Goal: Task Accomplishment & Management: Use online tool/utility

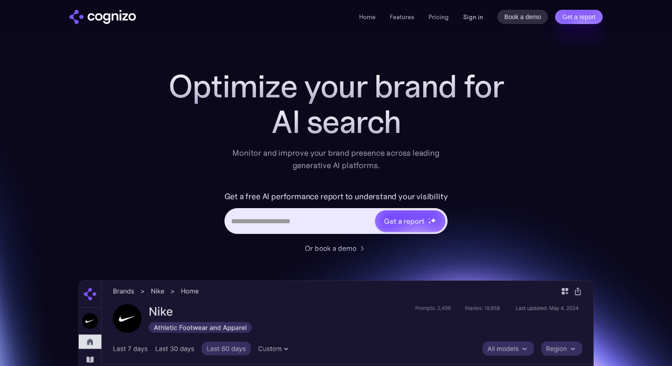
click at [474, 21] on link "Sign in" at bounding box center [473, 17] width 20 height 11
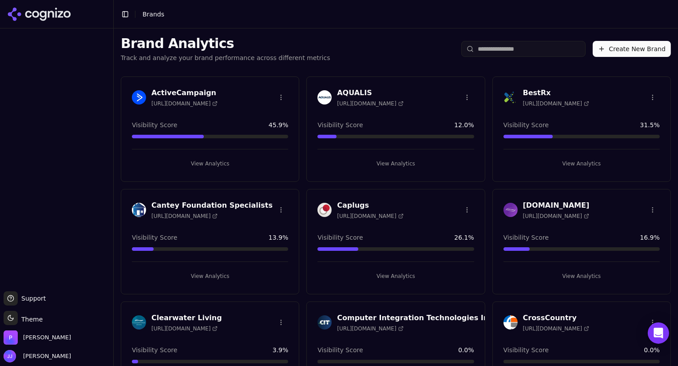
click at [348, 95] on h3 "AQUALIS" at bounding box center [370, 93] width 66 height 11
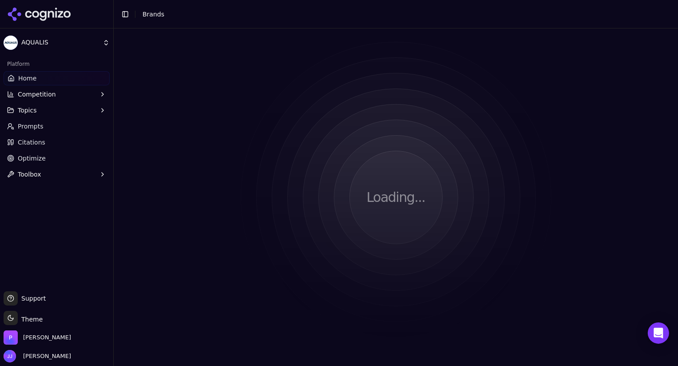
click at [348, 95] on html "AQUALIS Platform Home Competition Topics Prompts Citations Optimize Toolbox Sup…" at bounding box center [339, 183] width 678 height 366
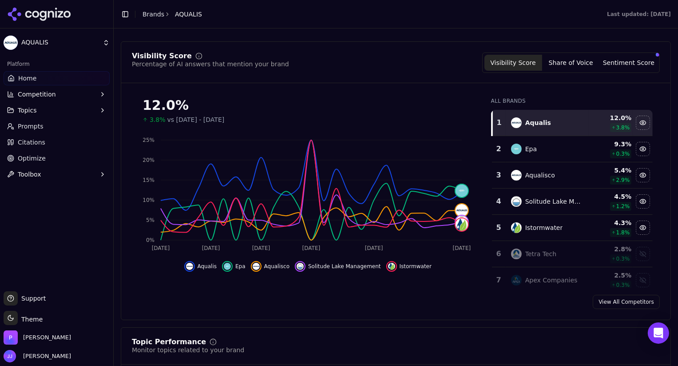
scroll to position [71, 0]
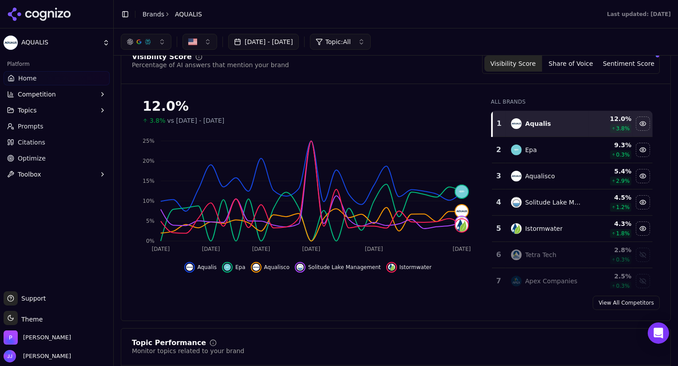
click at [560, 67] on button "Share of Voice" at bounding box center [571, 64] width 58 height 16
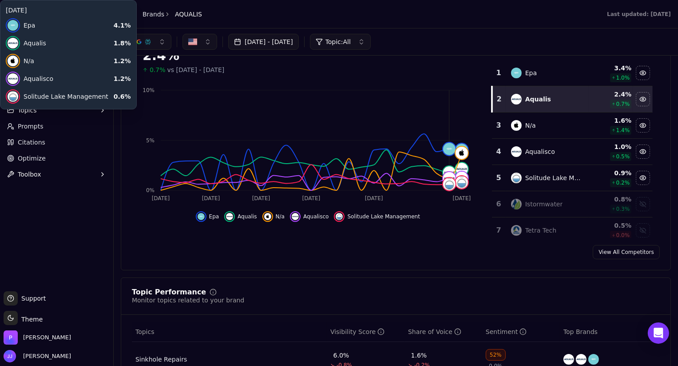
scroll to position [121, 0]
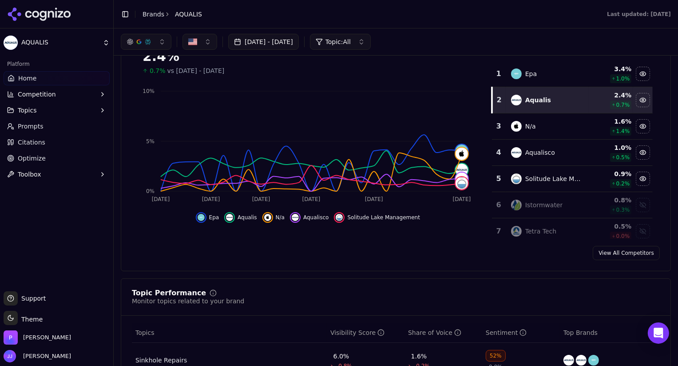
click at [309, 214] on span "Aqualisco" at bounding box center [315, 217] width 25 height 7
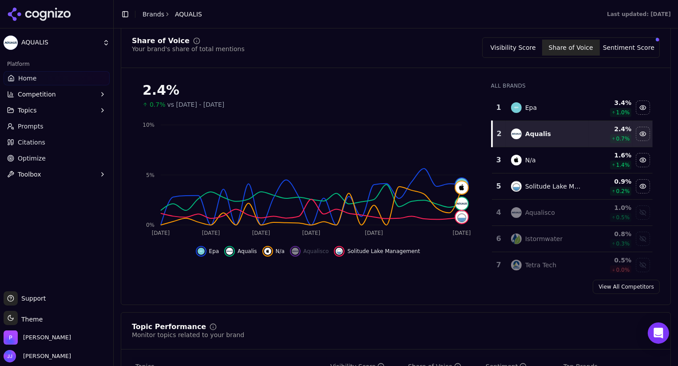
scroll to position [87, 0]
click at [637, 236] on div "Show istormwater data" at bounding box center [643, 238] width 13 height 13
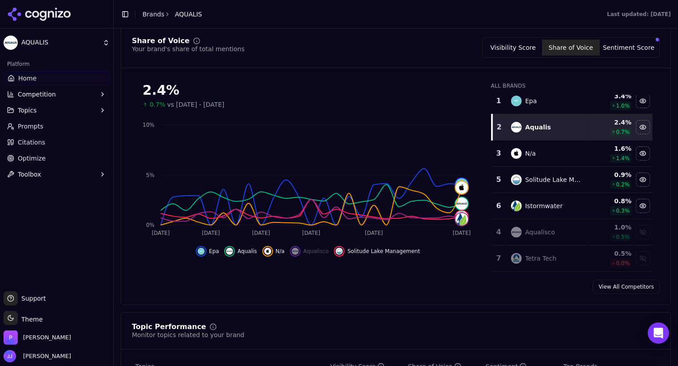
scroll to position [0, 0]
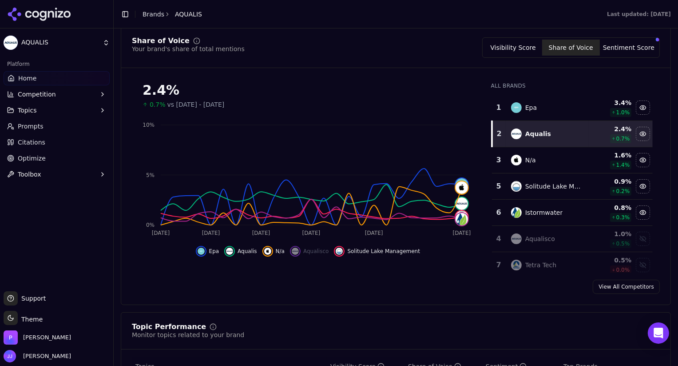
click at [466, 256] on div "2.4% 0.7% vs Jun 25, 2025 - Jul 25, 2025 Jul 25 Jul 29 Aug 2 Aug 8 Aug 15 Aug 2…" at bounding box center [308, 173] width 352 height 197
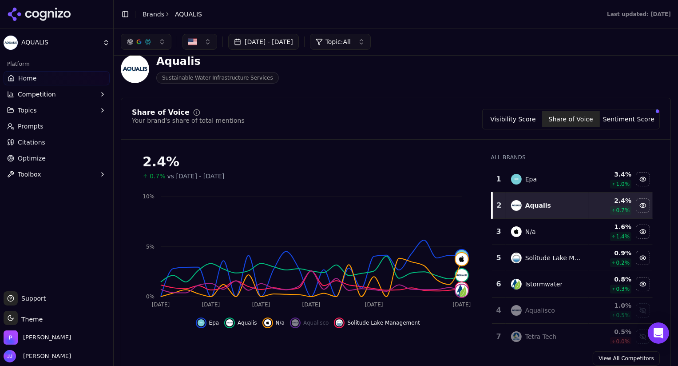
scroll to position [13, 0]
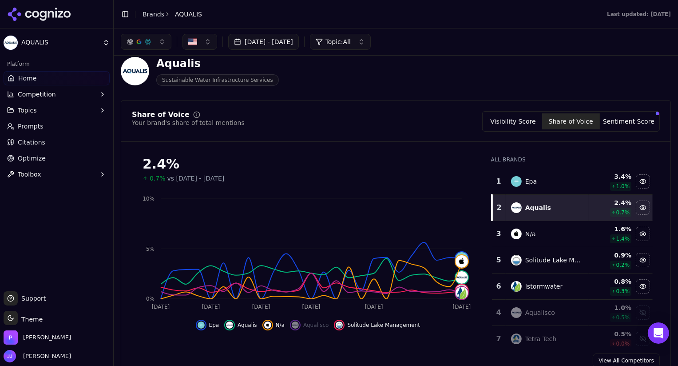
click at [501, 125] on button "Visibility Score" at bounding box center [514, 121] width 58 height 16
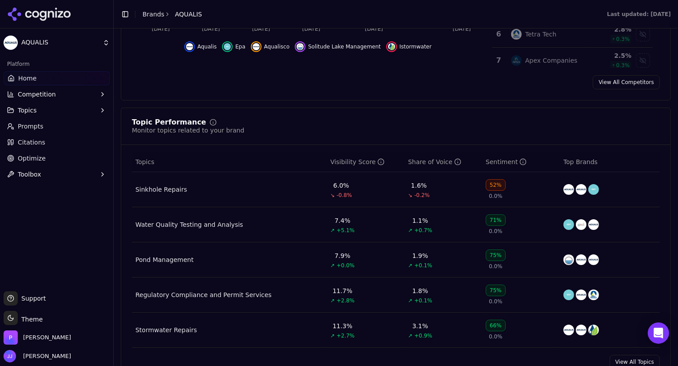
scroll to position [293, 0]
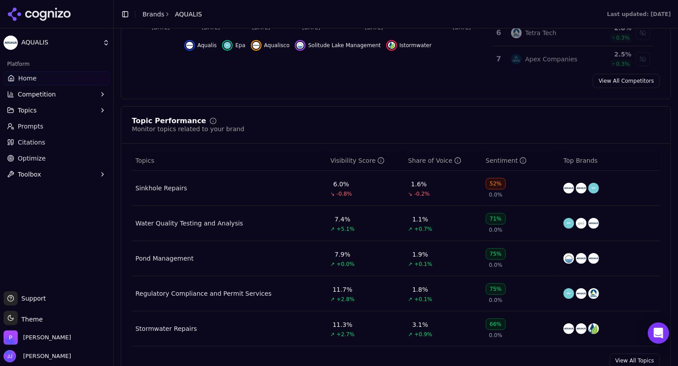
click at [25, 98] on span "Competition" at bounding box center [37, 94] width 38 height 9
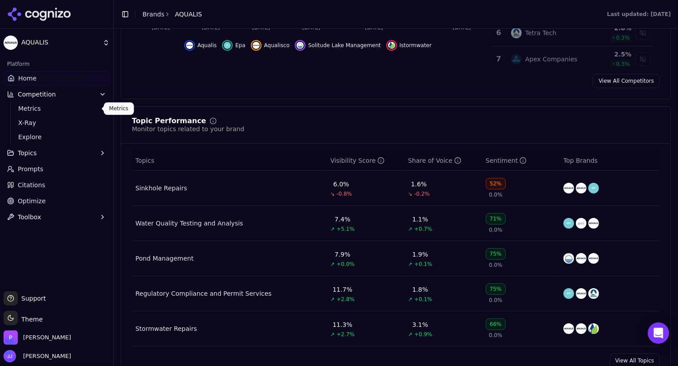
click at [24, 104] on span "Metrics" at bounding box center [56, 108] width 77 height 9
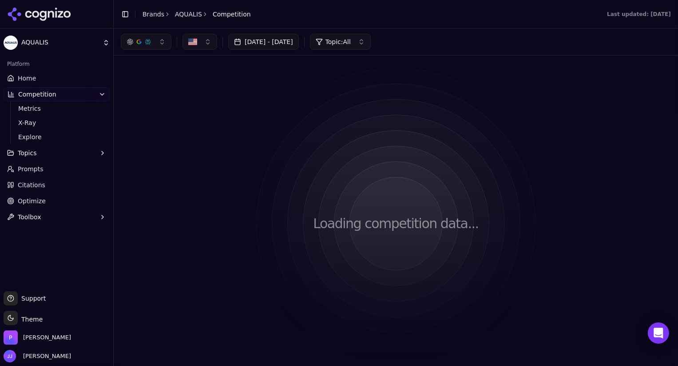
click at [24, 104] on html "AQUALIS Platform Home Competition Metrics X-Ray Explore Topics Prompts Citation…" at bounding box center [339, 183] width 678 height 366
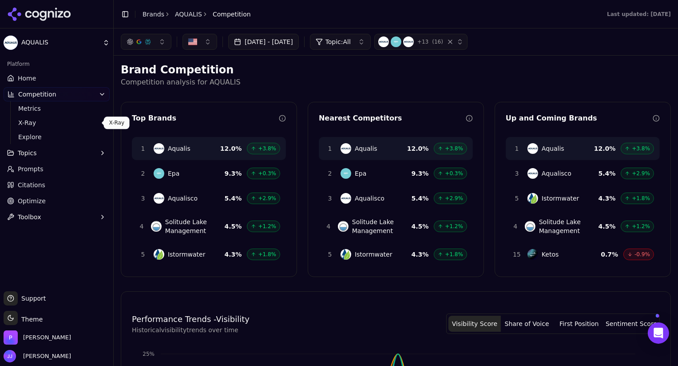
click at [20, 120] on span "X-Ray" at bounding box center [56, 122] width 77 height 9
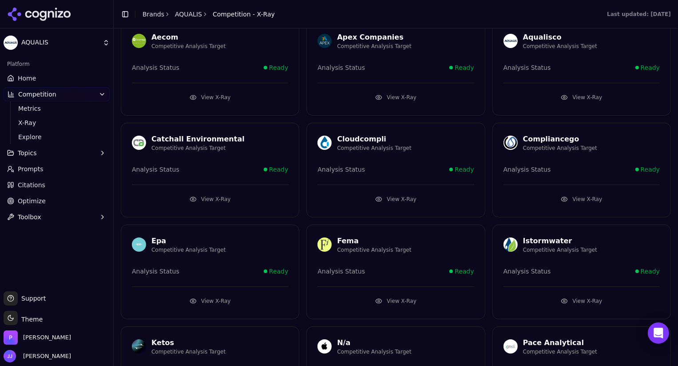
scroll to position [62, 0]
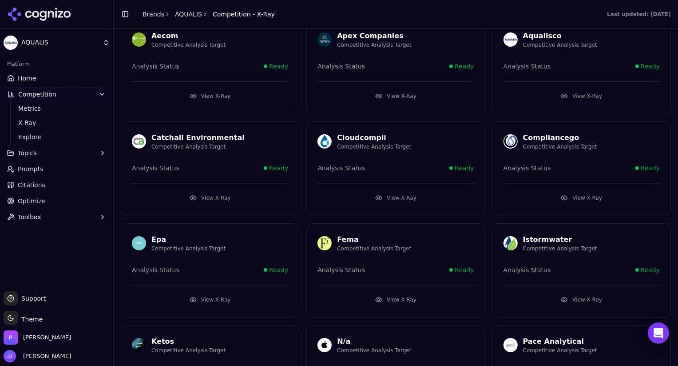
click at [44, 137] on span "Explore" at bounding box center [56, 136] width 77 height 9
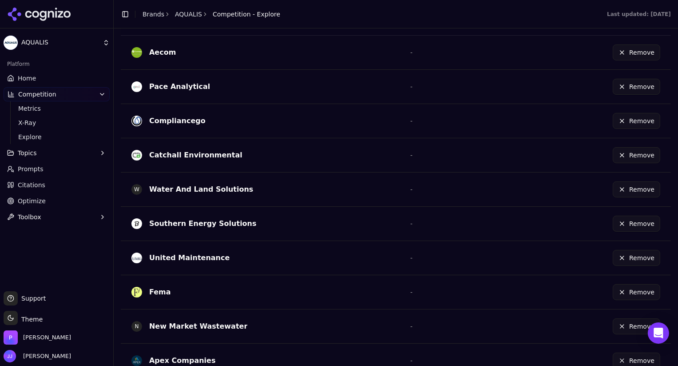
scroll to position [315, 0]
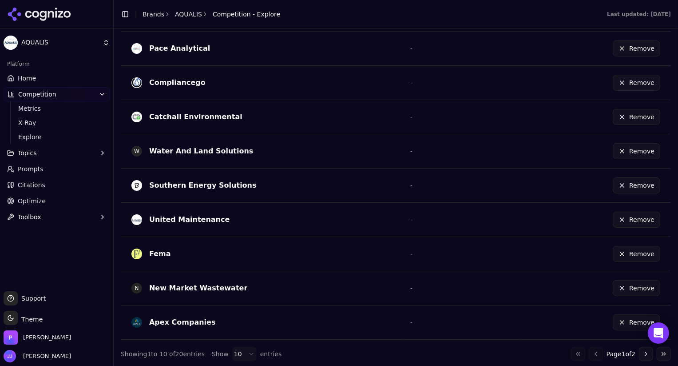
click at [643, 352] on button "Go to next page" at bounding box center [646, 354] width 14 height 14
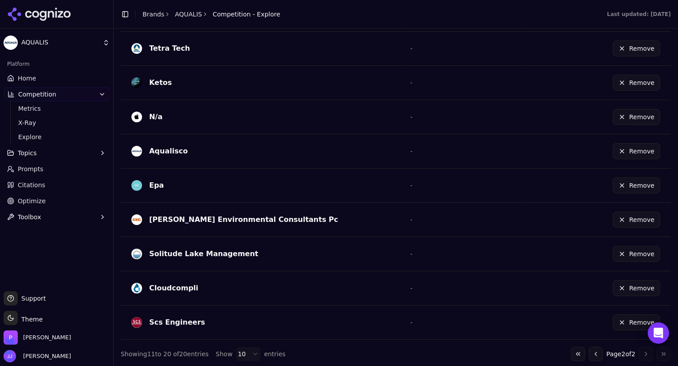
click at [625, 154] on button "Remove" at bounding box center [637, 151] width 48 height 16
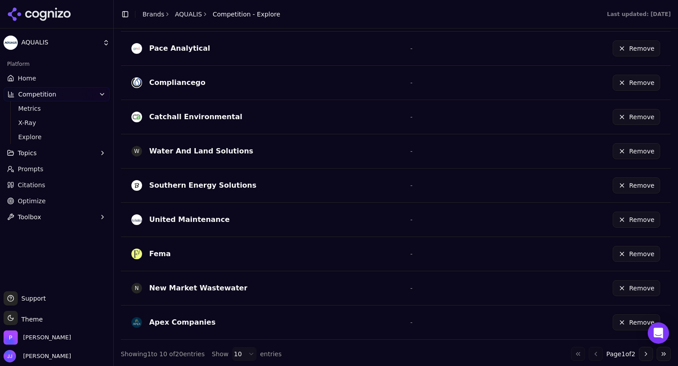
click at [639, 354] on button "Go to next page" at bounding box center [646, 354] width 14 height 14
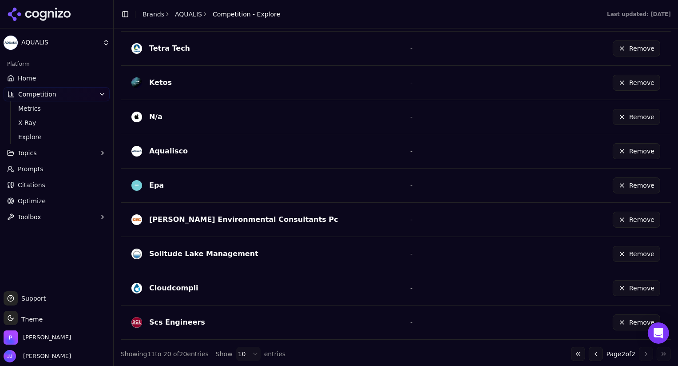
click at [637, 354] on div "Go to first page Go to previous page Page 2 of 2 Go to next page Go to last page" at bounding box center [621, 354] width 100 height 14
click at [38, 80] on link "Home" at bounding box center [57, 78] width 106 height 14
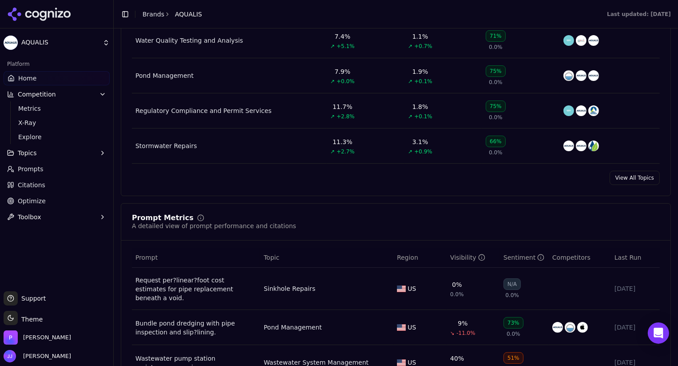
scroll to position [474, 0]
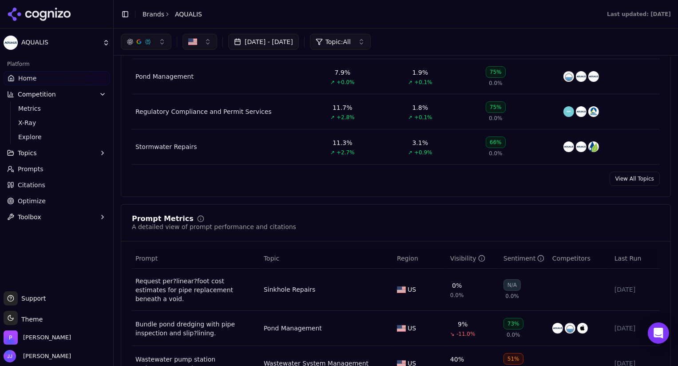
click at [642, 176] on link "View All Topics" at bounding box center [635, 178] width 50 height 14
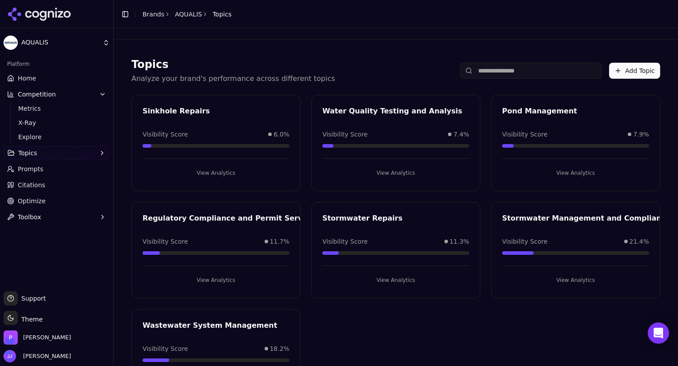
click at [33, 199] on span "Optimize" at bounding box center [32, 200] width 28 height 9
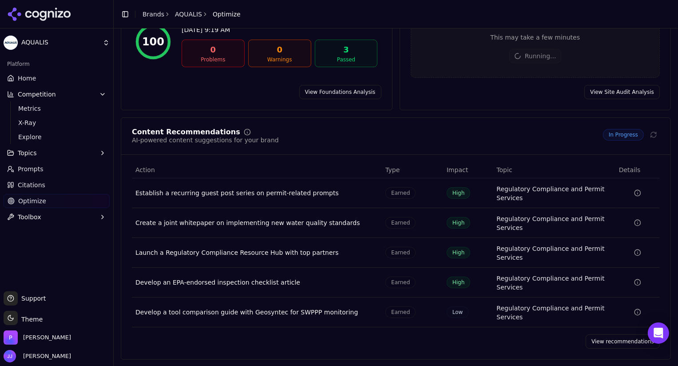
scroll to position [101, 0]
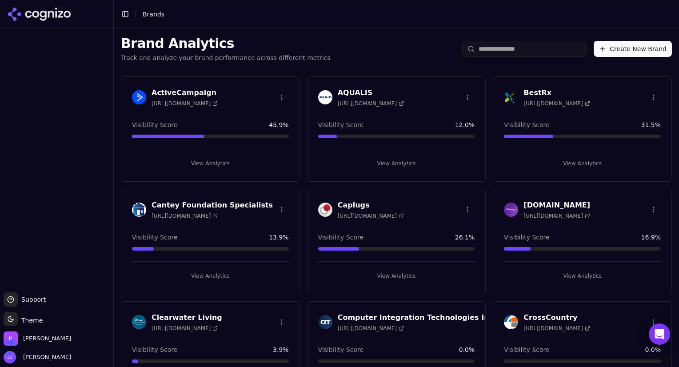
click at [530, 92] on h3 "BestRx" at bounding box center [556, 93] width 66 height 11
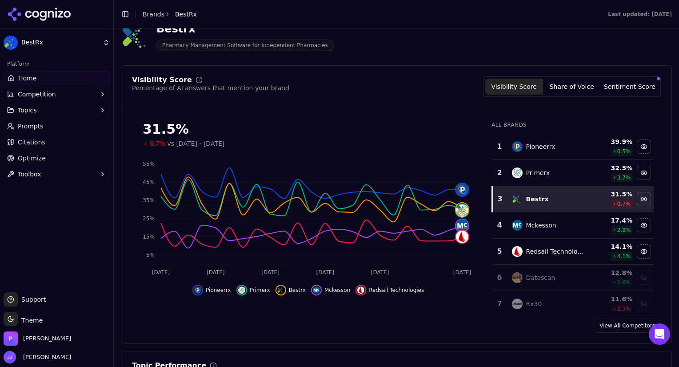
scroll to position [48, 0]
click at [35, 127] on span "Prompts" at bounding box center [31, 126] width 26 height 9
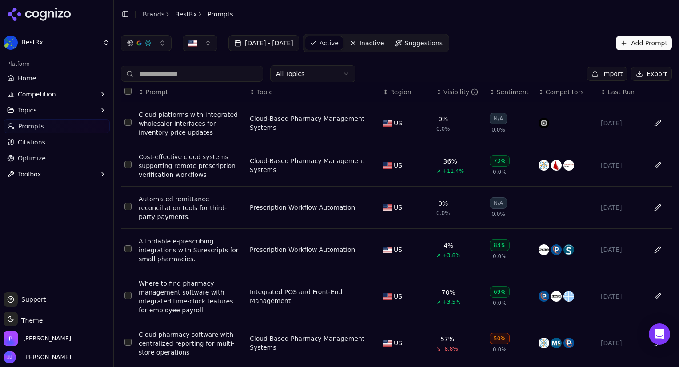
click at [435, 44] on span "Suggestions" at bounding box center [424, 43] width 38 height 9
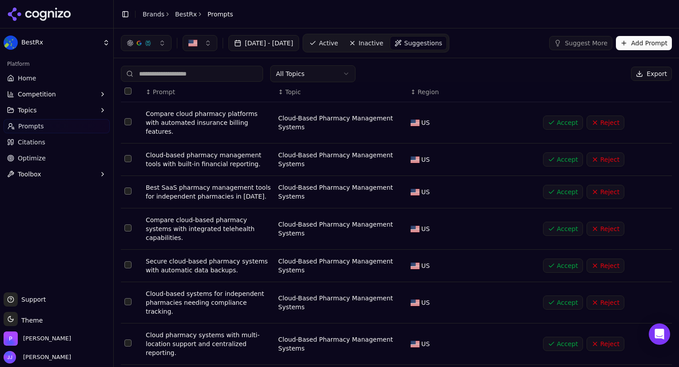
scroll to position [87, 0]
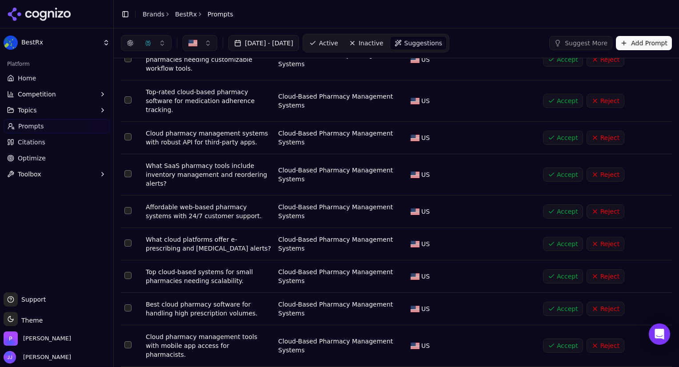
scroll to position [95, 0]
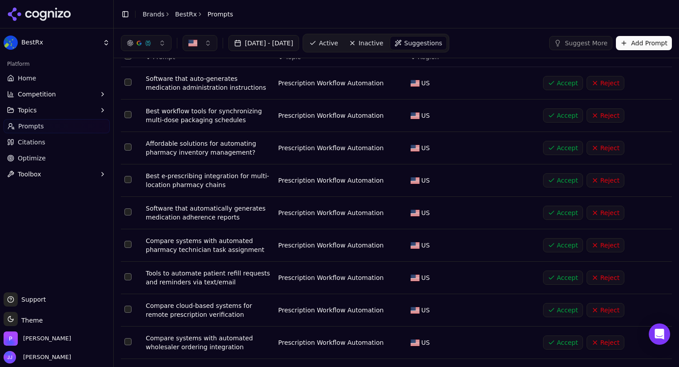
scroll to position [0, 0]
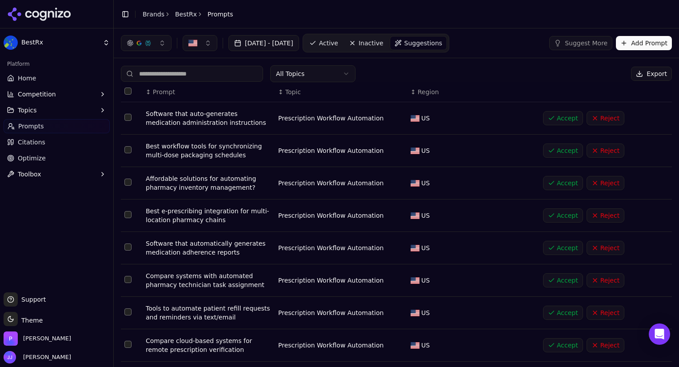
click at [340, 71] on html "BestRx Platform Home Competition Topics Prompts Citations Optimize Toolbox Supp…" at bounding box center [339, 183] width 679 height 367
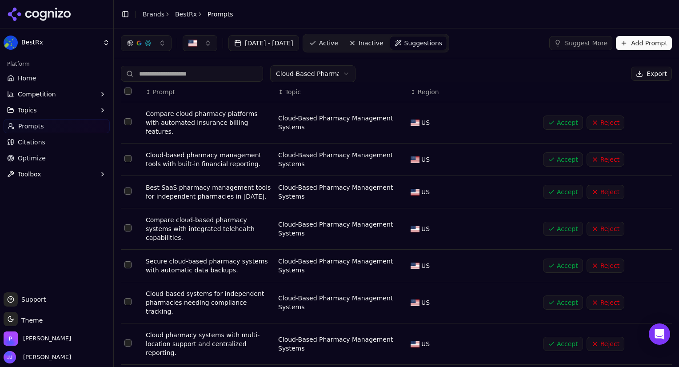
click at [126, 155] on button "Select row 2" at bounding box center [127, 158] width 7 height 7
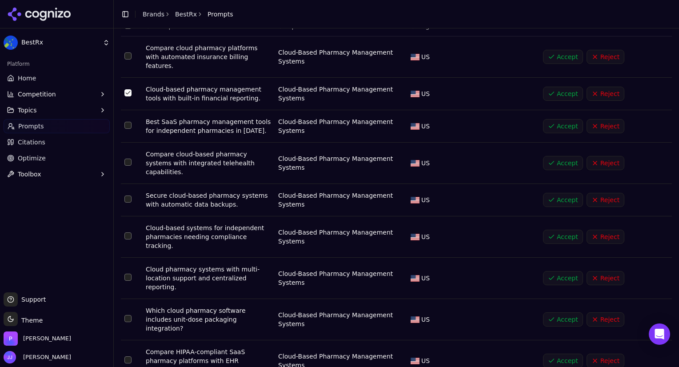
scroll to position [87, 0]
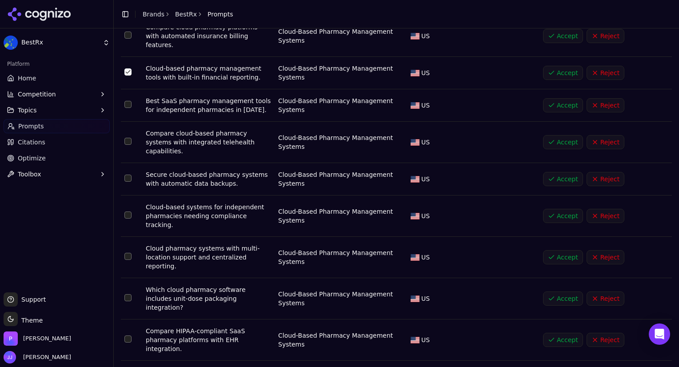
click at [138, 196] on td "Data table" at bounding box center [131, 215] width 21 height 41
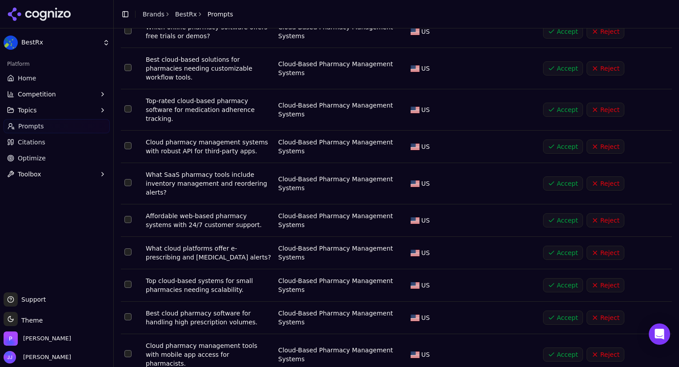
click at [130, 281] on button "Select row 18" at bounding box center [127, 284] width 7 height 7
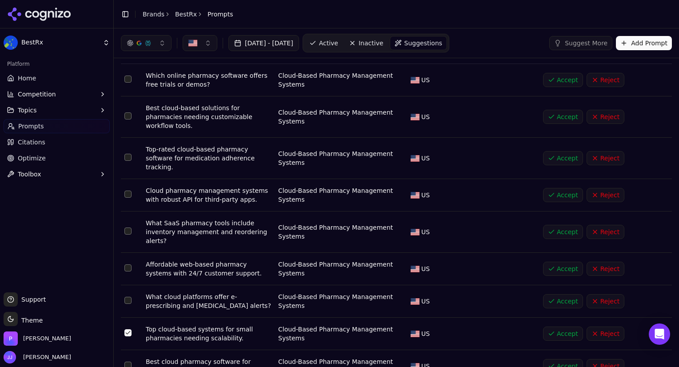
scroll to position [39, 0]
click at [127, 112] on button "Select row 12" at bounding box center [127, 115] width 7 height 7
click at [129, 77] on button "Select row 11" at bounding box center [127, 78] width 7 height 7
click at [566, 76] on button "Accept" at bounding box center [563, 79] width 40 height 14
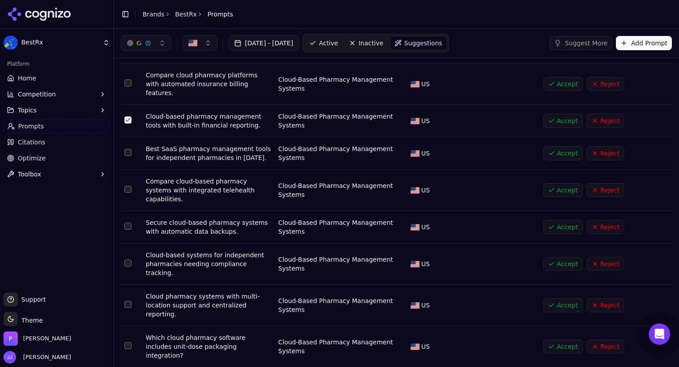
click at [555, 114] on button "Accept" at bounding box center [563, 121] width 40 height 14
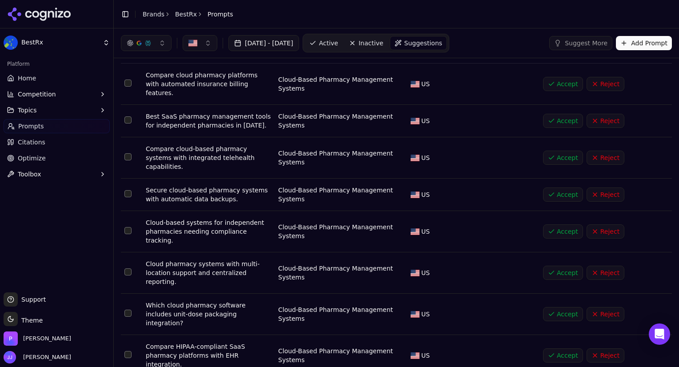
scroll to position [87, 0]
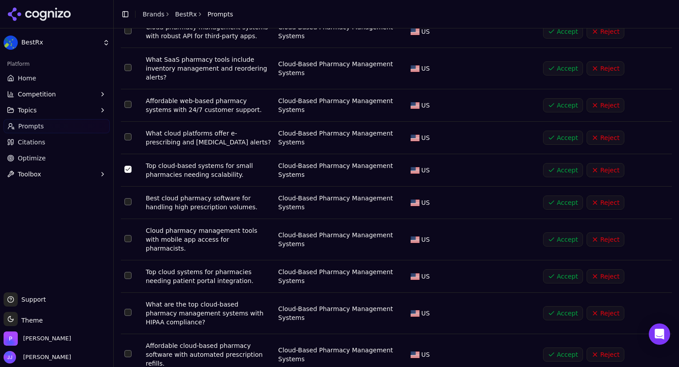
click at [555, 167] on button "Accept" at bounding box center [563, 170] width 40 height 14
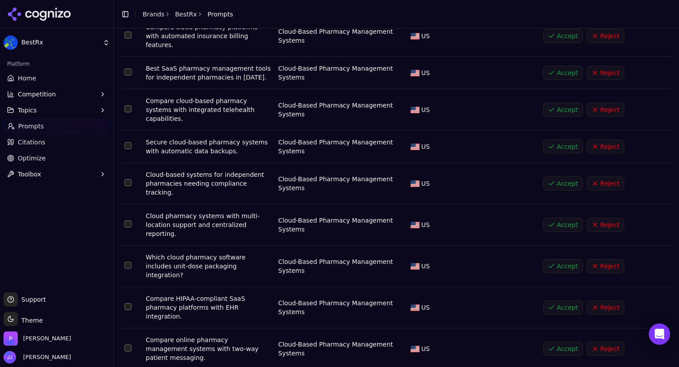
click at [56, 126] on link "Prompts" at bounding box center [57, 126] width 106 height 14
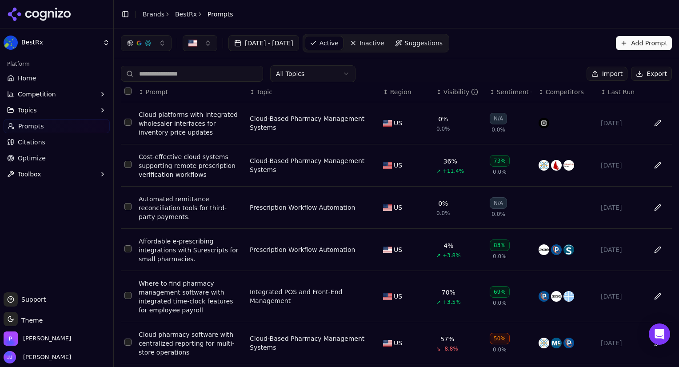
click at [613, 90] on span "Last Run" at bounding box center [621, 92] width 27 height 9
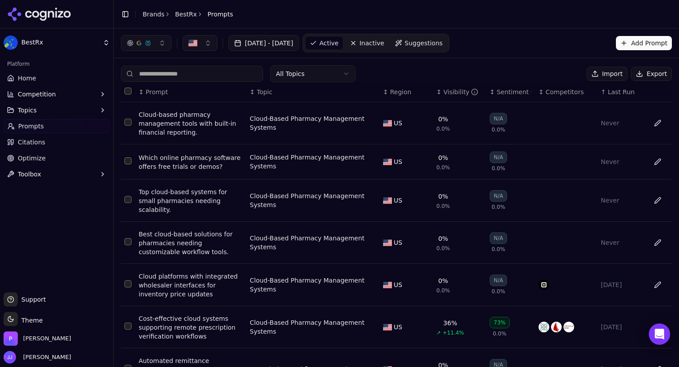
click at [128, 238] on button "Select row 68" at bounding box center [127, 241] width 7 height 7
click at [126, 196] on button "Select row 43" at bounding box center [127, 199] width 7 height 7
click at [128, 160] on button "Select row 40" at bounding box center [127, 160] width 7 height 7
click at [128, 121] on button "Select row 21" at bounding box center [127, 122] width 7 height 7
click at [643, 70] on button "Export" at bounding box center [651, 74] width 41 height 14
